Goal: Go to known website: Access a specific website the user already knows

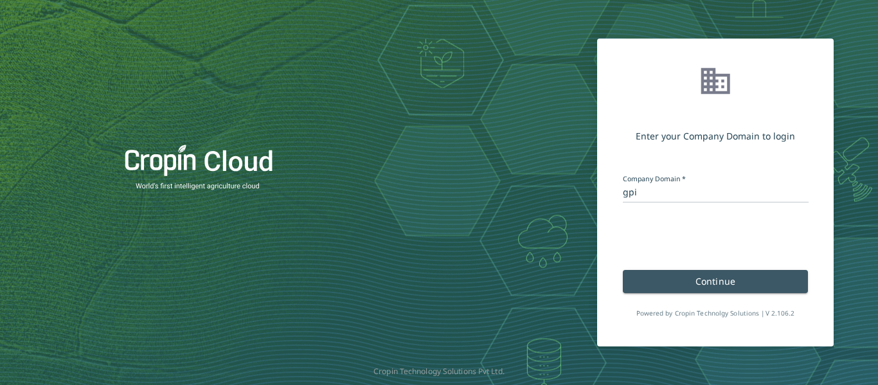
click at [717, 280] on span "Continue" at bounding box center [716, 281] width 40 height 12
click at [668, 282] on button "Continue" at bounding box center [716, 281] width 186 height 23
click at [719, 293] on div "Powered by Cropin Technolgy Solutions | V 2.106.2" at bounding box center [716, 305] width 186 height 25
click at [721, 283] on span "Continue" at bounding box center [716, 281] width 40 height 12
